Goal: Book appointment/travel/reservation

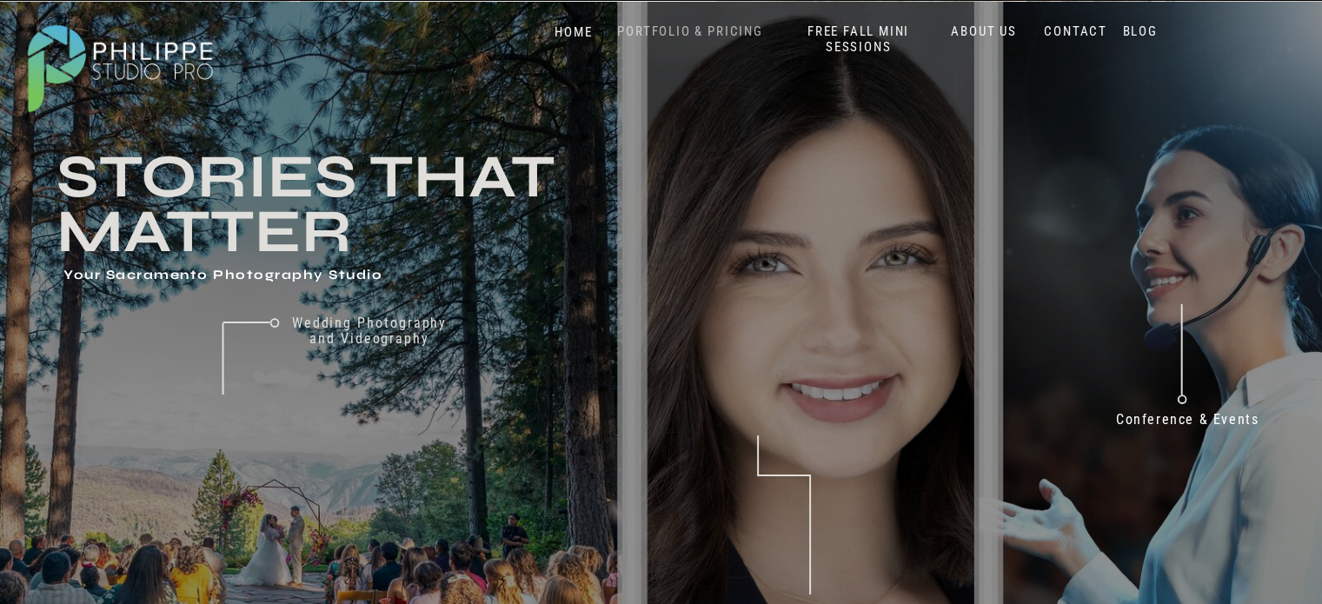
click at [659, 26] on nav "PORTFOLIO & PRICING" at bounding box center [690, 31] width 159 height 17
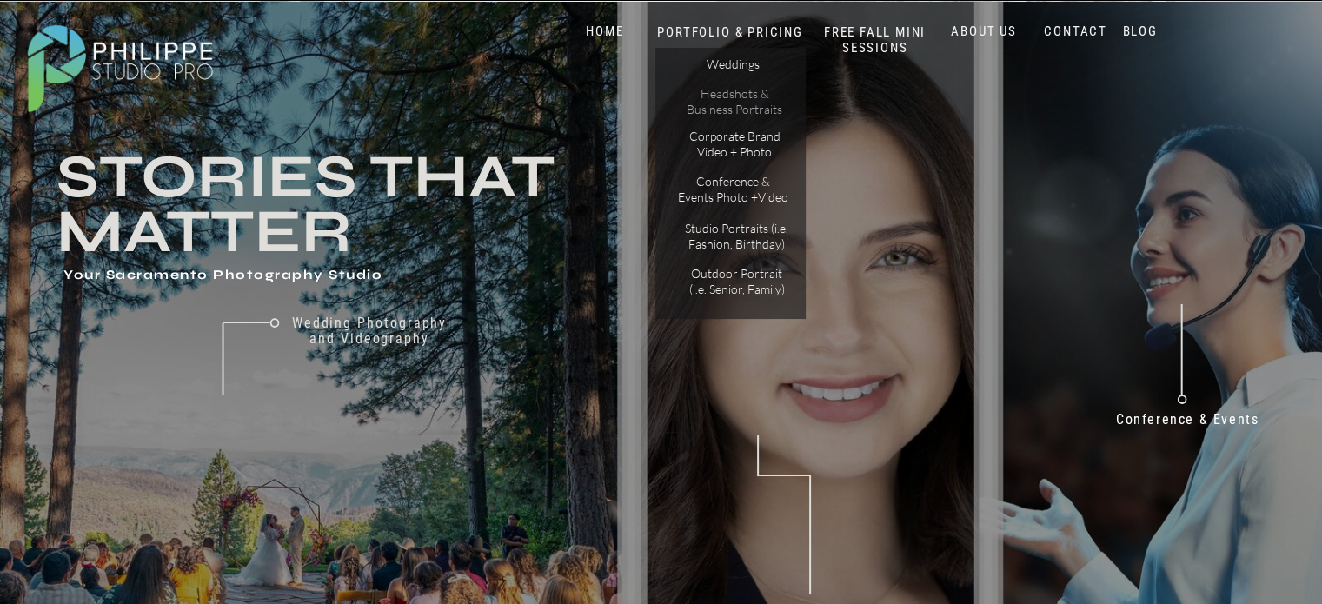
click at [736, 98] on p "Headshots & Business Portraits" at bounding box center [735, 101] width 98 height 30
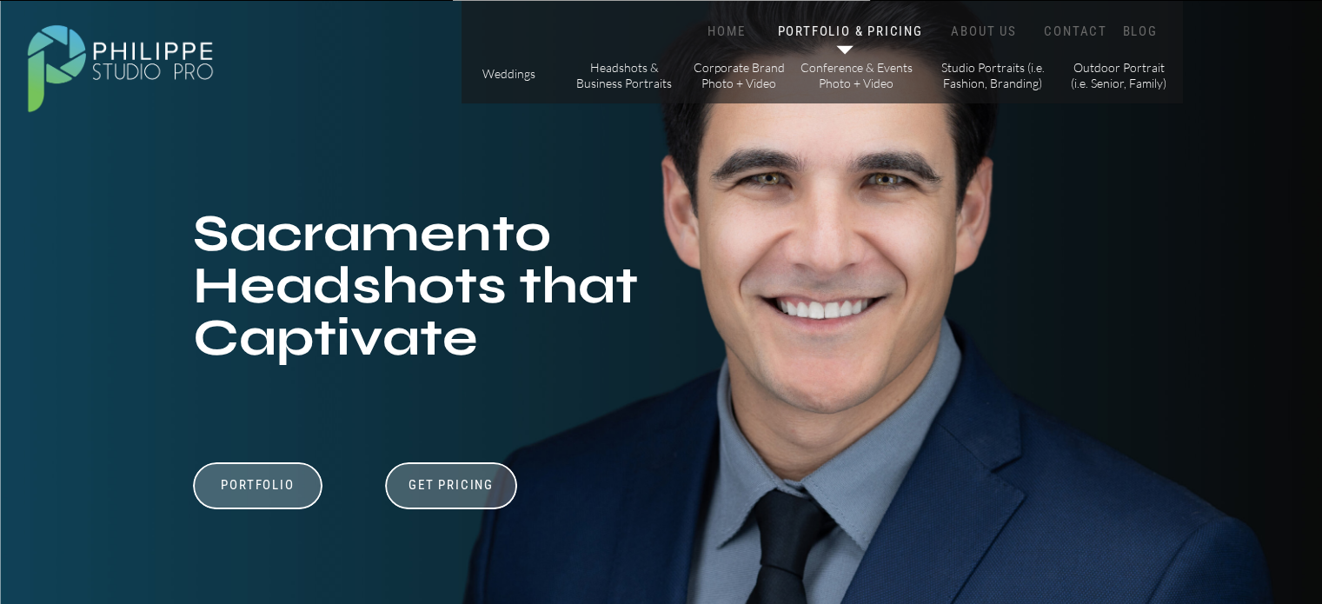
scroll to position [174, 0]
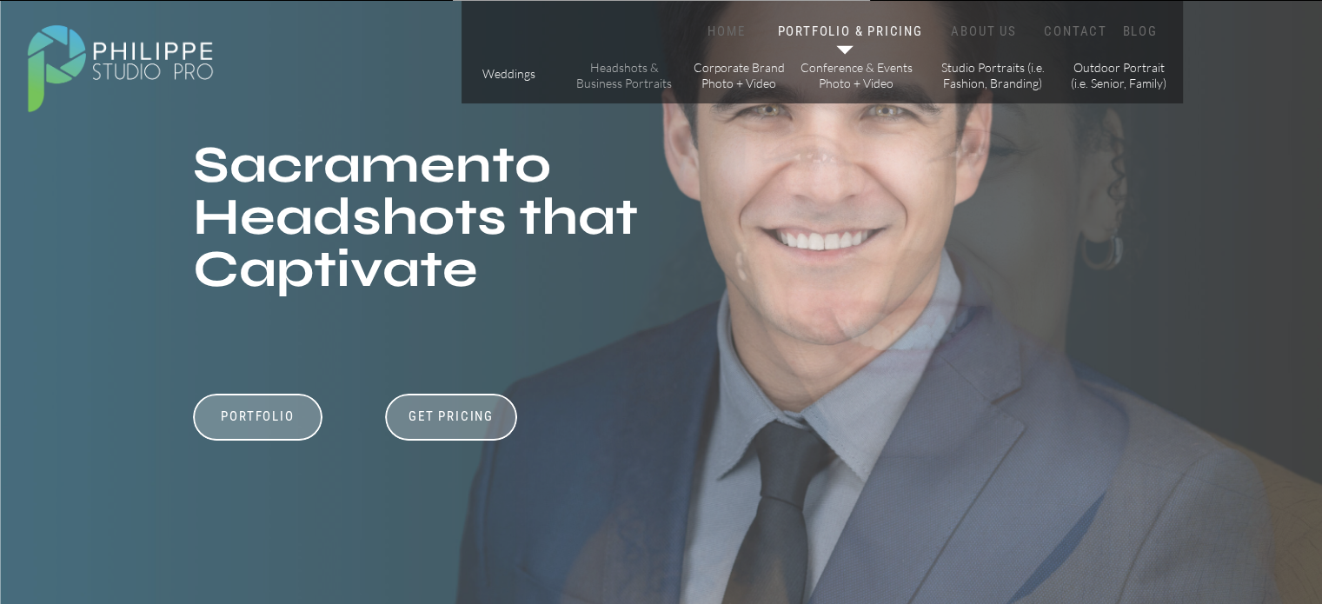
click at [633, 69] on p "Headshots & Business Portraits" at bounding box center [624, 75] width 98 height 30
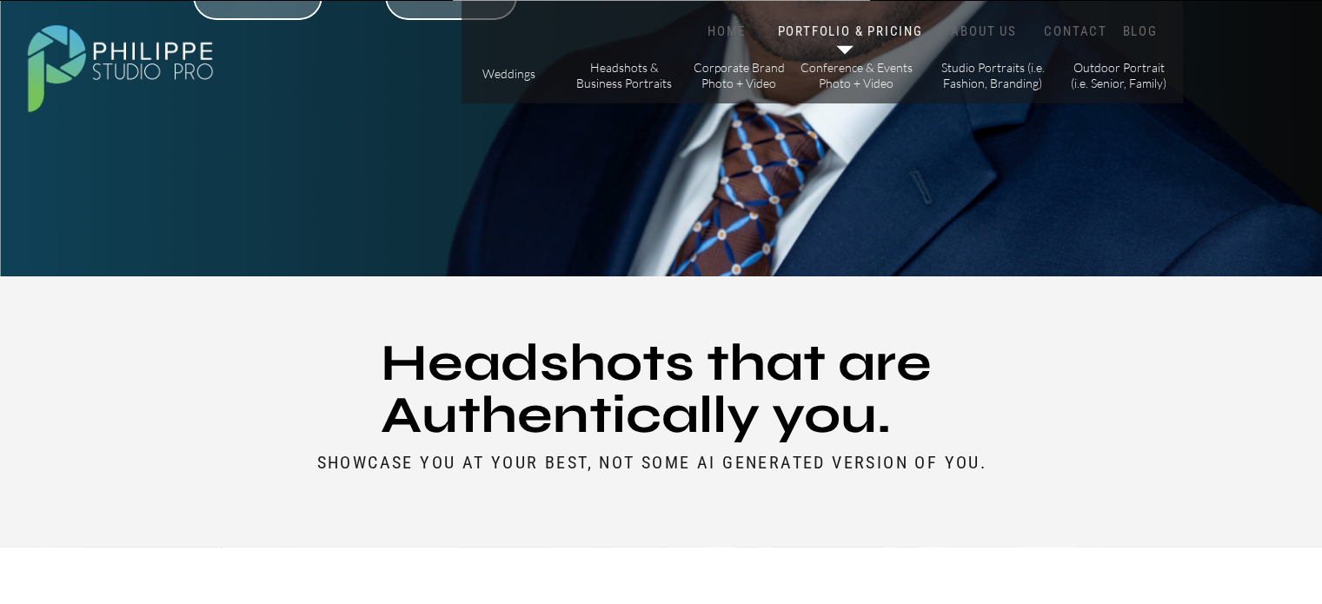
scroll to position [87, 0]
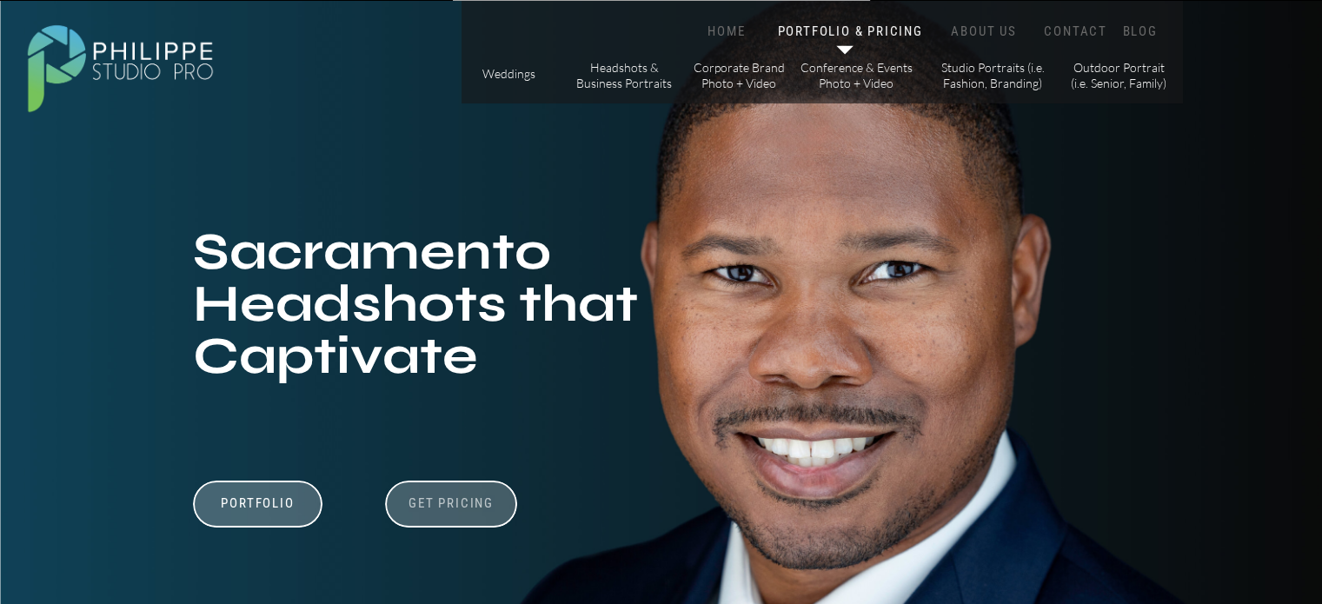
click at [439, 501] on h3 "Get Pricing" at bounding box center [451, 505] width 96 height 21
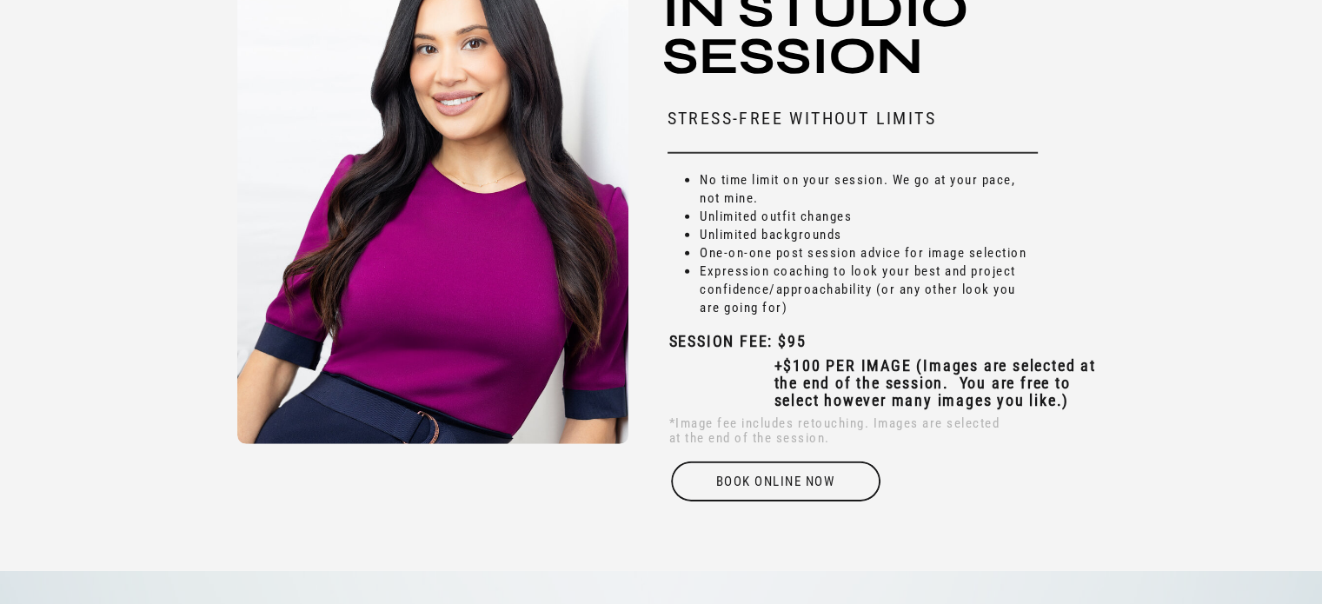
scroll to position [5321, 0]
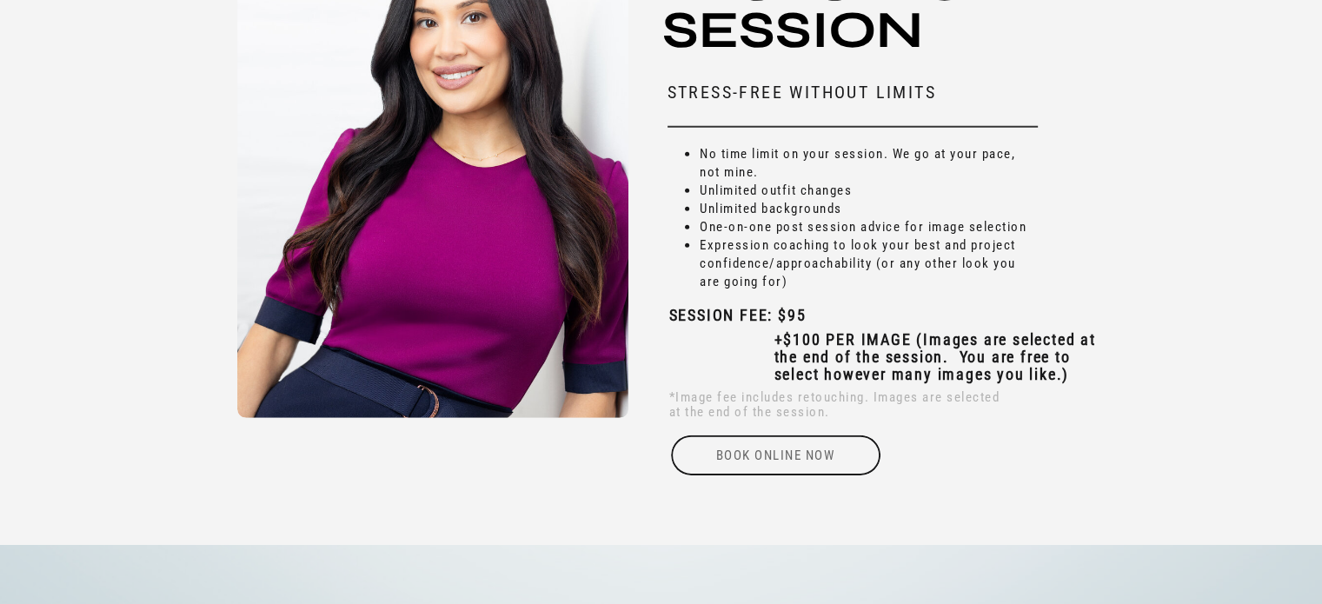
click at [754, 458] on div "Book online Now" at bounding box center [775, 455] width 213 height 40
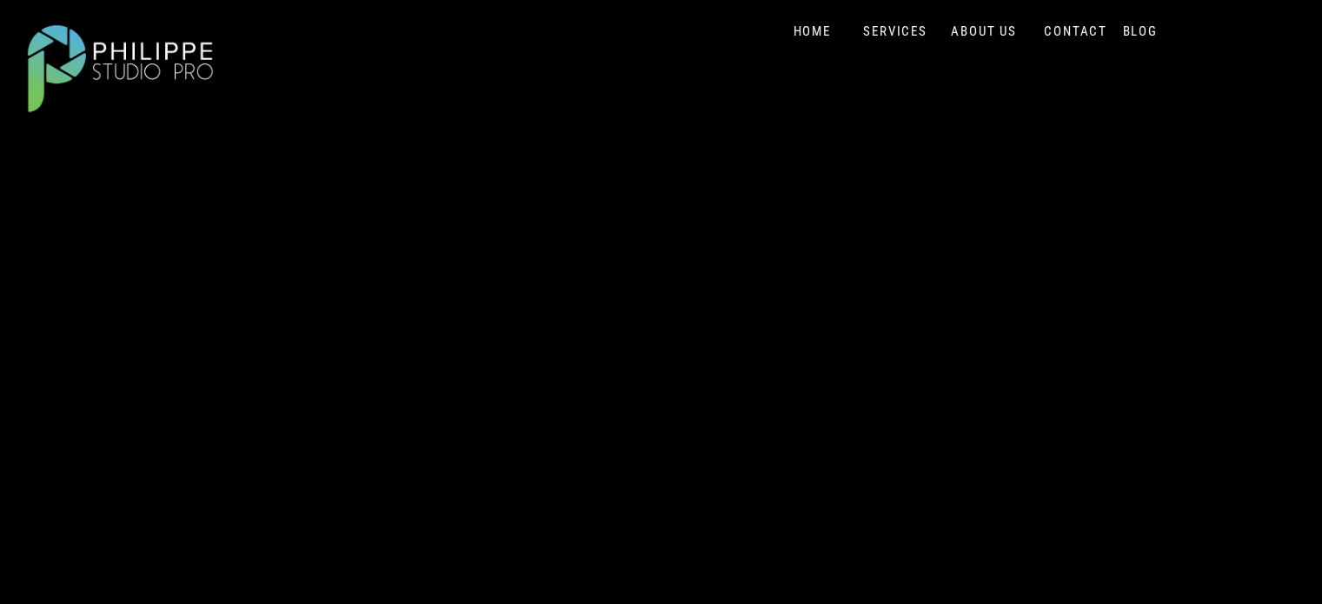
scroll to position [434, 0]
